Goal: Transaction & Acquisition: Purchase product/service

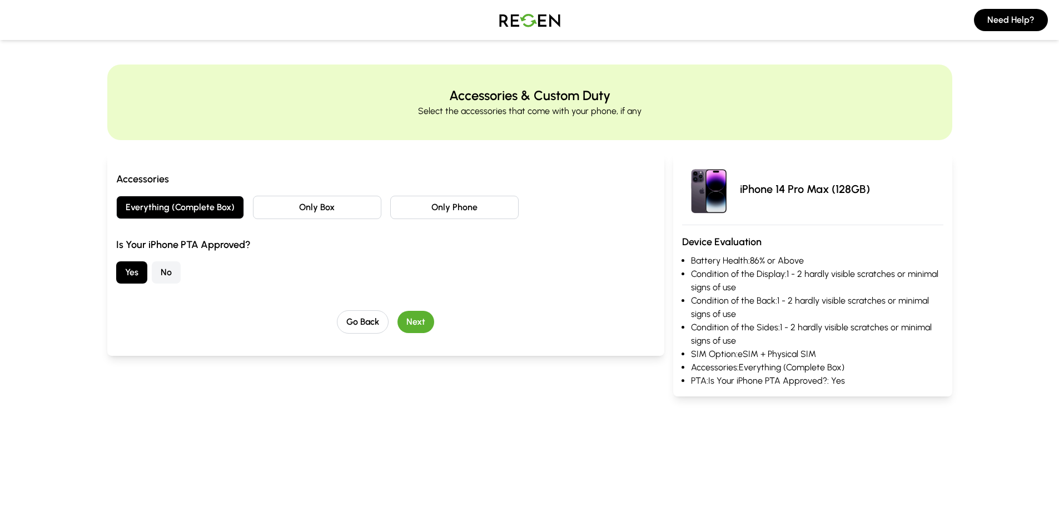
click at [323, 206] on button "Only Box" at bounding box center [317, 207] width 128 height 23
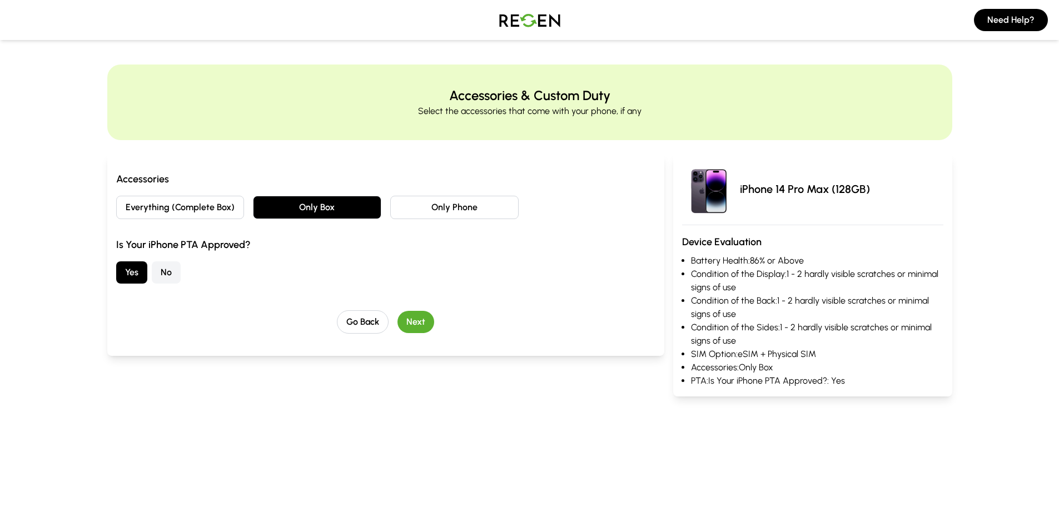
click at [417, 320] on button "Next" at bounding box center [415, 322] width 37 height 22
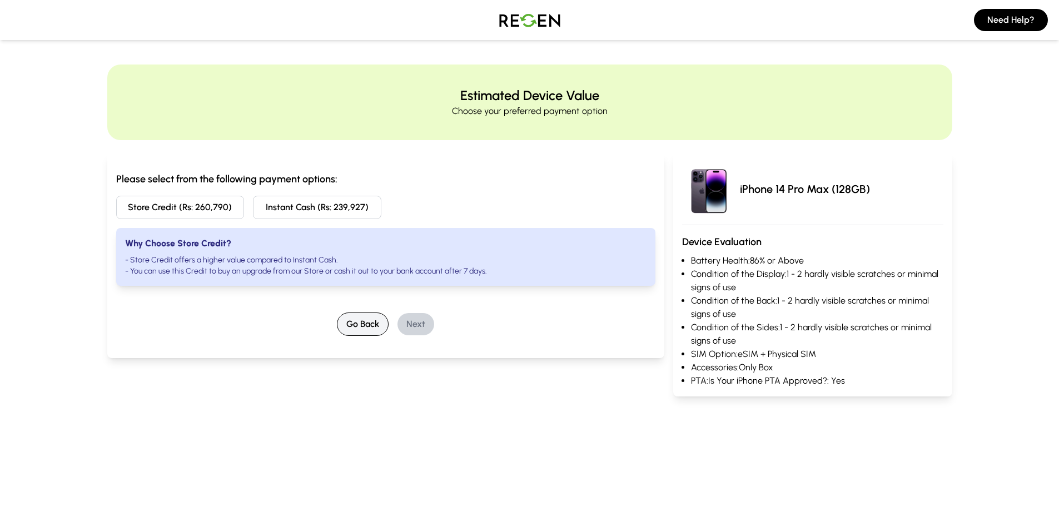
click at [372, 324] on button "Go Back" at bounding box center [363, 323] width 52 height 23
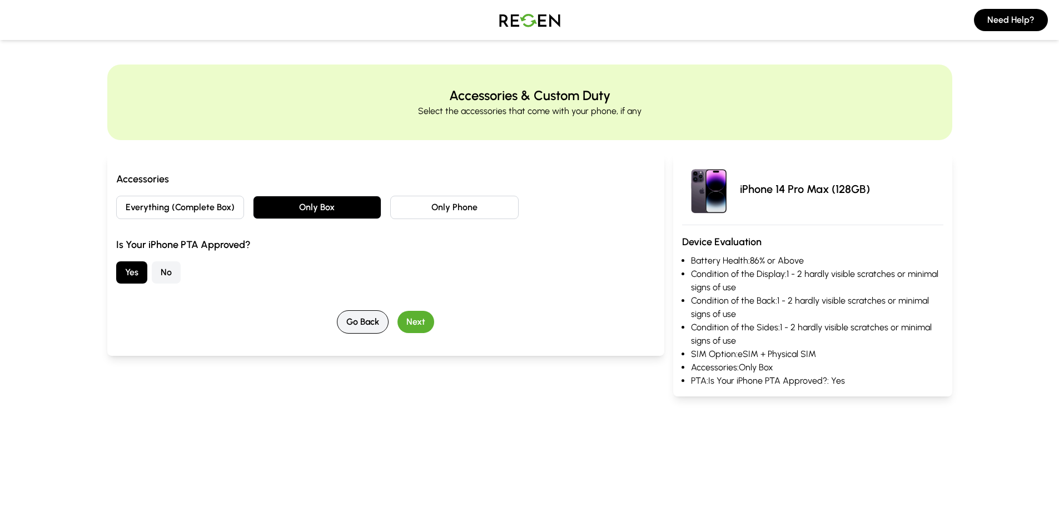
click at [360, 325] on button "Go Back" at bounding box center [363, 321] width 52 height 23
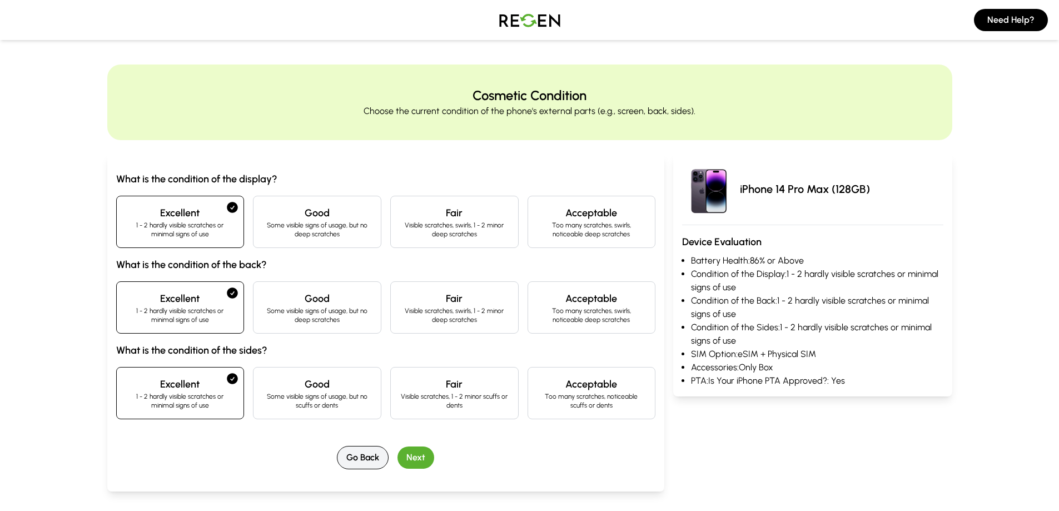
click at [368, 455] on button "Go Back" at bounding box center [363, 457] width 52 height 23
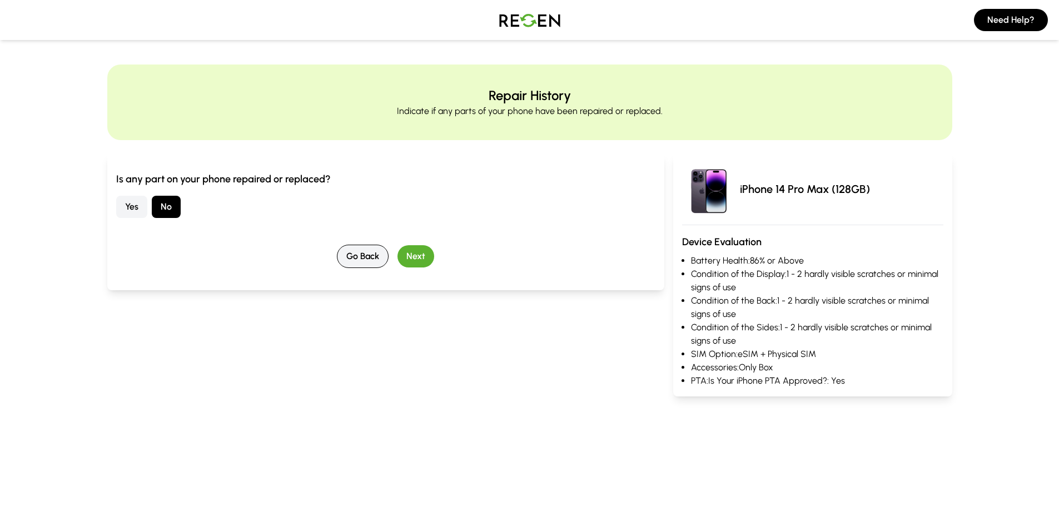
click at [361, 255] on button "Go Back" at bounding box center [363, 256] width 52 height 23
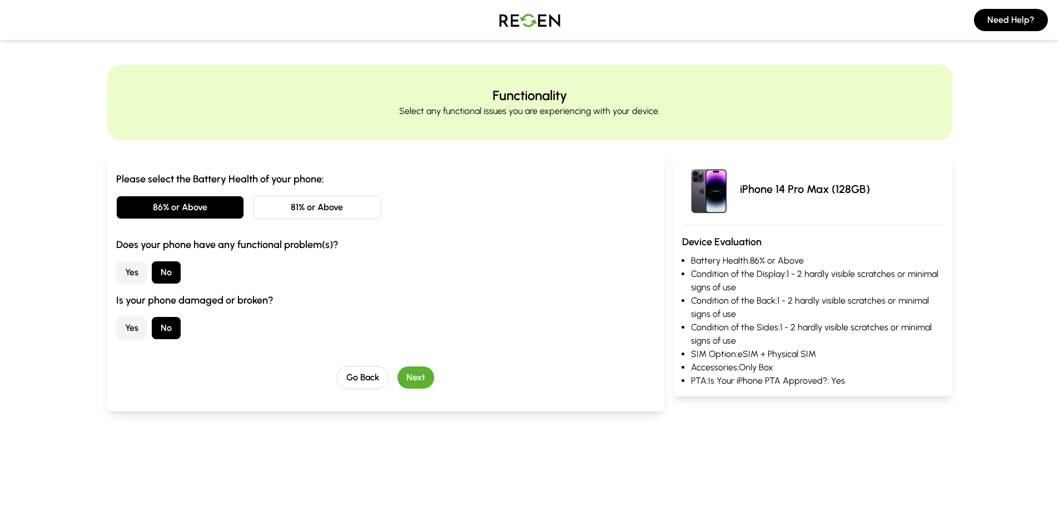
click at [331, 203] on button "81% or Above" at bounding box center [317, 207] width 128 height 23
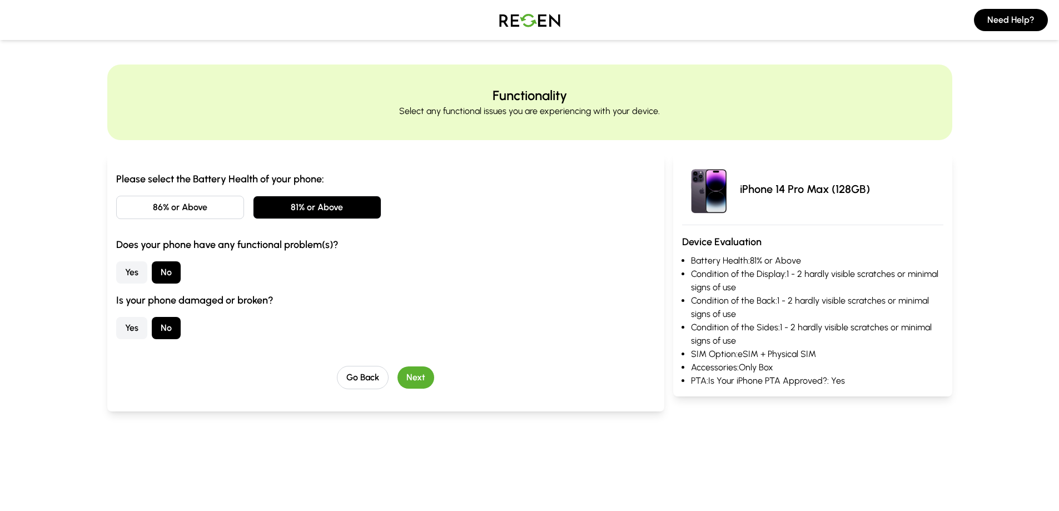
click at [420, 374] on button "Next" at bounding box center [415, 377] width 37 height 22
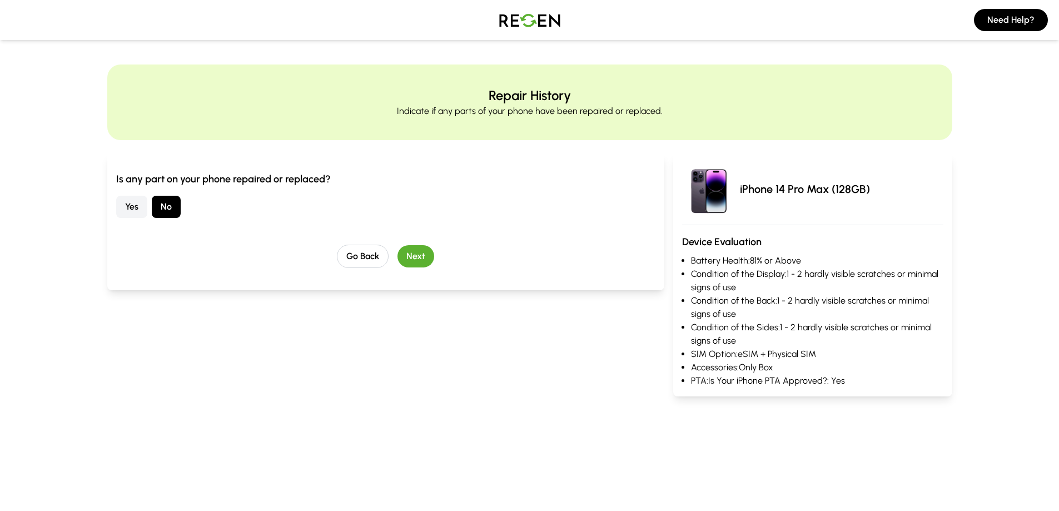
click at [418, 262] on button "Next" at bounding box center [415, 256] width 37 height 22
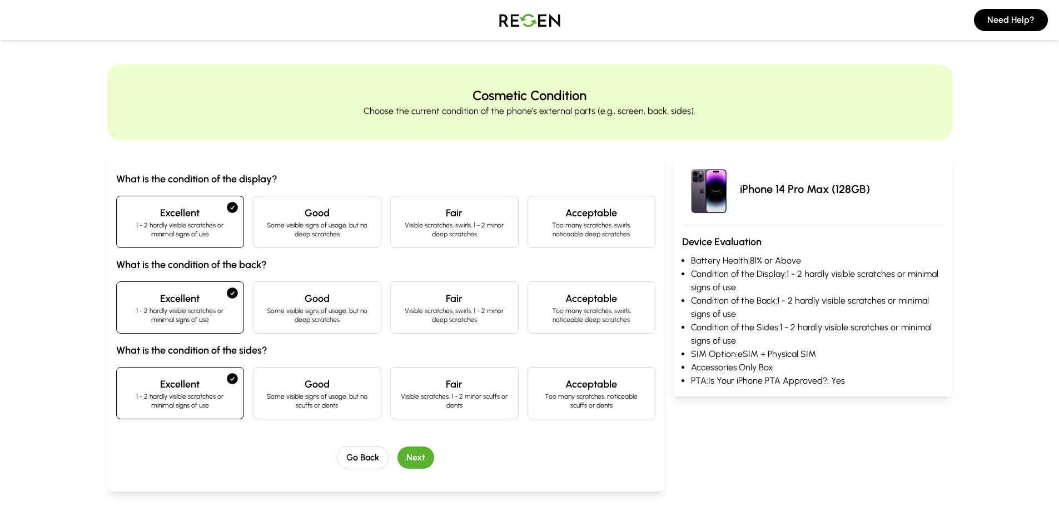
click at [418, 451] on button "Next" at bounding box center [415, 457] width 37 height 22
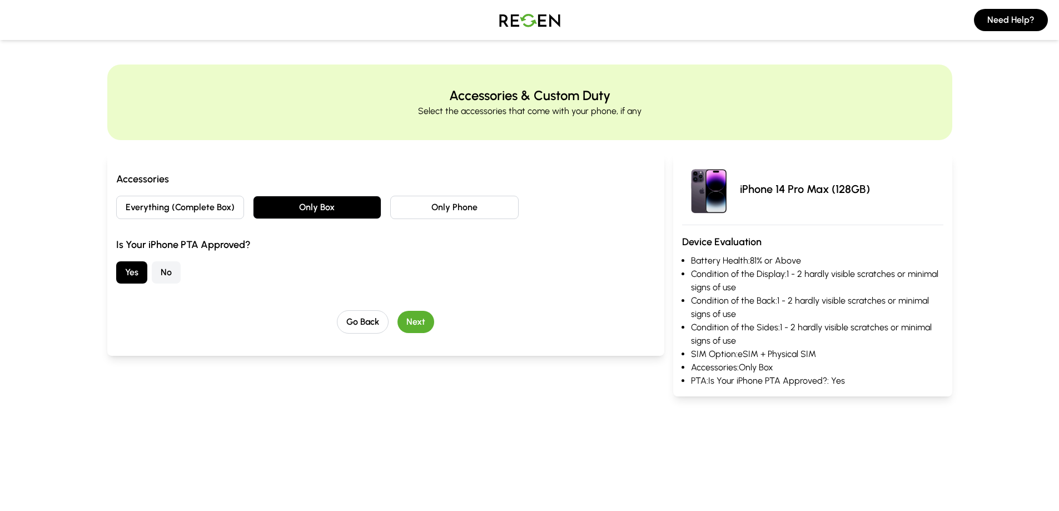
click at [415, 321] on button "Next" at bounding box center [415, 322] width 37 height 22
